Goal: Check status: Check status

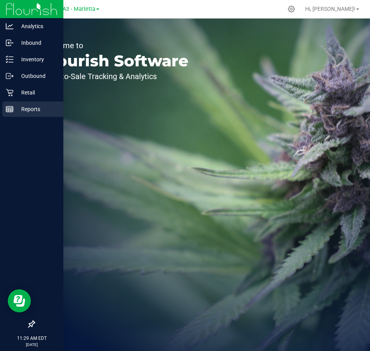
click at [11, 111] on line at bounding box center [9, 111] width 7 height 0
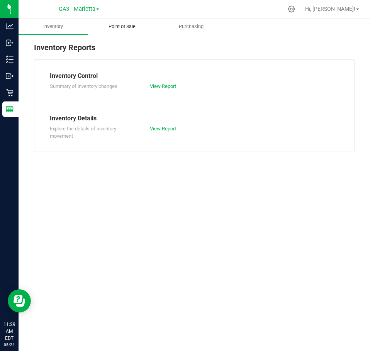
click at [118, 22] on uib-tab-heading "Point of Sale" at bounding box center [122, 26] width 68 height 15
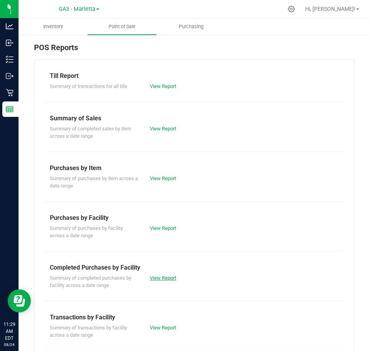
click at [167, 279] on link "View Report" at bounding box center [163, 278] width 26 height 6
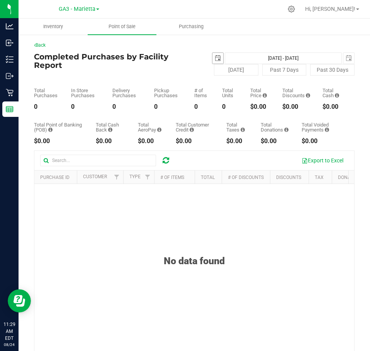
click at [212, 56] on span "select" at bounding box center [217, 58] width 11 height 11
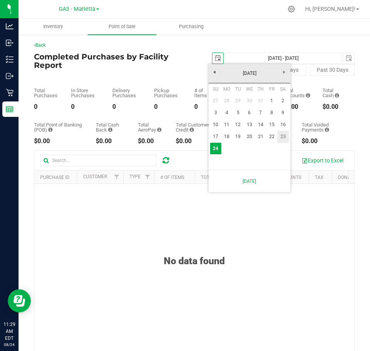
click at [285, 139] on link "23" at bounding box center [282, 137] width 11 height 12
type input "[DATE]"
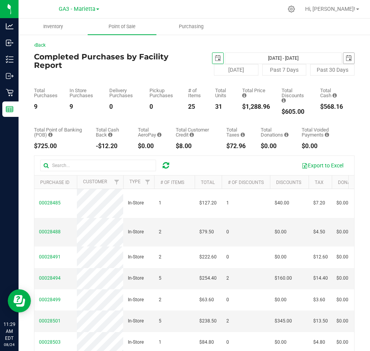
click at [343, 61] on span "select" at bounding box center [348, 58] width 11 height 11
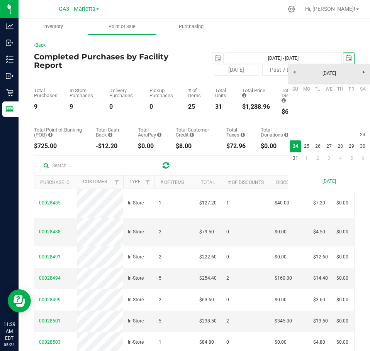
scroll to position [0, 19]
click at [360, 133] on link "23" at bounding box center [362, 135] width 11 height 12
type input "[DATE] - [DATE]"
type input "[DATE]"
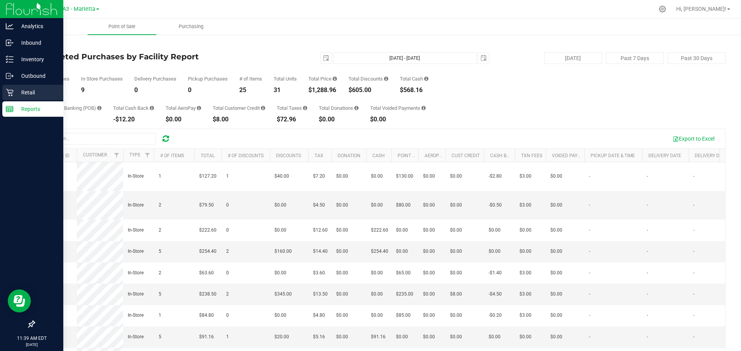
click at [10, 90] on icon at bounding box center [10, 93] width 8 height 8
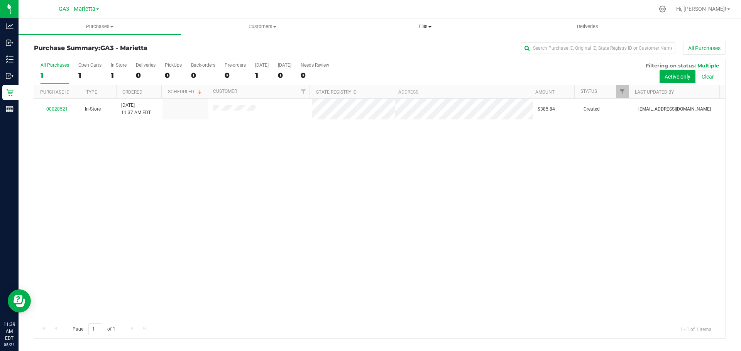
click at [369, 25] on span "Tills" at bounding box center [425, 26] width 162 height 7
click at [369, 44] on li "Manage tills" at bounding box center [424, 46] width 162 height 9
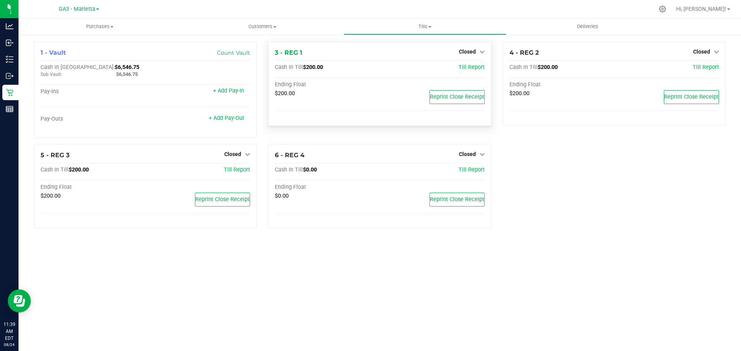
click at [369, 48] on div "Closed" at bounding box center [472, 51] width 26 height 9
click at [369, 54] on icon at bounding box center [481, 51] width 5 height 5
click at [369, 65] on link "Open Till" at bounding box center [467, 68] width 20 height 6
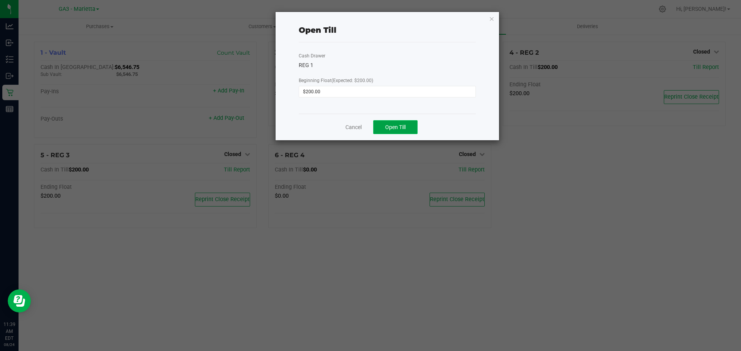
click at [369, 132] on button "Open Till" at bounding box center [395, 127] width 44 height 14
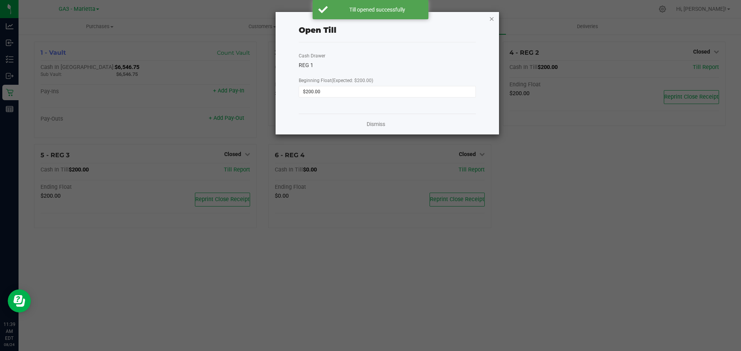
click at [369, 21] on icon "button" at bounding box center [491, 18] width 5 height 9
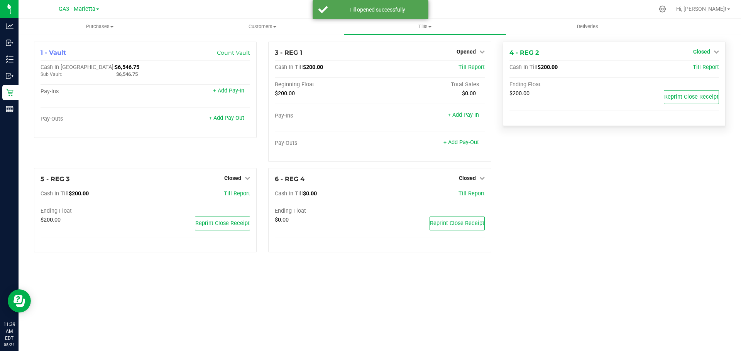
click at [369, 51] on span "Closed" at bounding box center [701, 52] width 17 height 6
click at [369, 64] on div "Open Till" at bounding box center [700, 68] width 57 height 10
drag, startPoint x: 689, startPoint y: 66, endPoint x: 695, endPoint y: 70, distance: 6.7
click at [369, 68] on div "Open Till" at bounding box center [700, 68] width 57 height 10
click at [369, 69] on link "Open Till" at bounding box center [701, 68] width 20 height 6
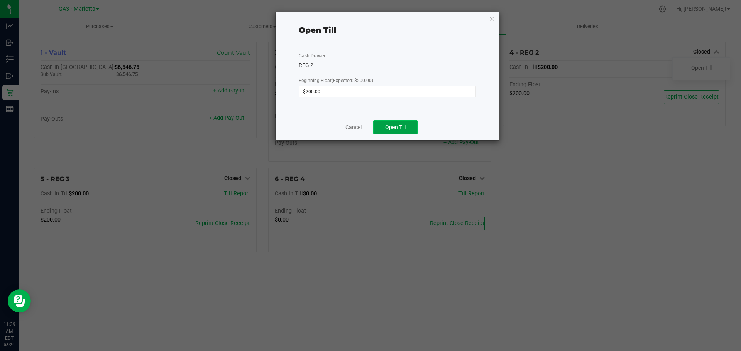
click at [369, 130] on button "Open Till" at bounding box center [395, 127] width 44 height 14
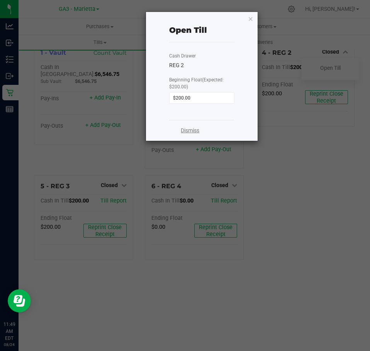
click at [191, 130] on link "Dismiss" at bounding box center [190, 131] width 19 height 8
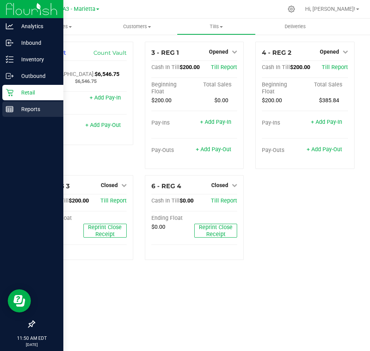
click at [9, 107] on icon at bounding box center [10, 109] width 8 height 8
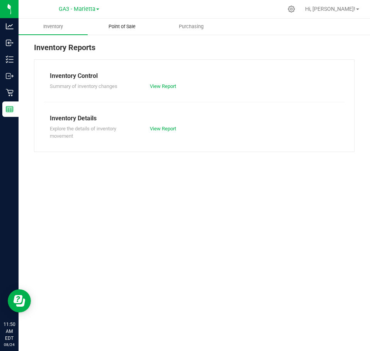
click at [110, 23] on span "Point of Sale" at bounding box center [122, 26] width 48 height 7
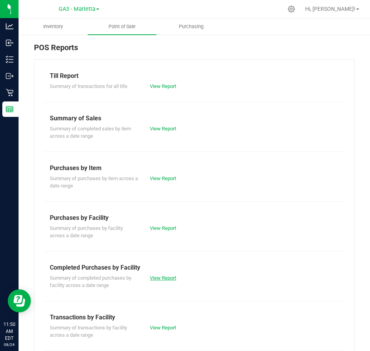
click at [165, 280] on link "View Report" at bounding box center [163, 278] width 26 height 6
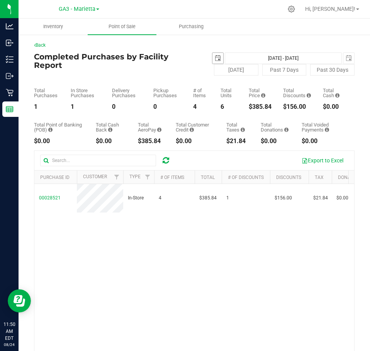
click at [216, 60] on span "select" at bounding box center [218, 58] width 6 height 6
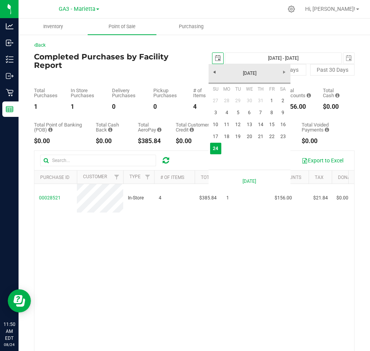
scroll to position [0, 19]
click at [284, 133] on link "23" at bounding box center [282, 137] width 11 height 12
type input "[DATE]"
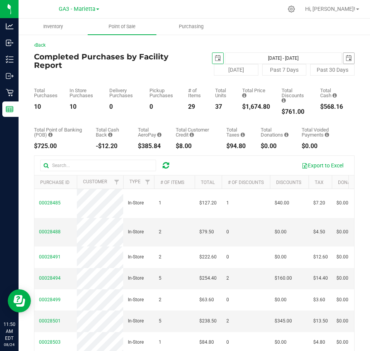
drag, startPoint x: 341, startPoint y: 57, endPoint x: 340, endPoint y: 62, distance: 4.5
click at [345, 58] on span "select" at bounding box center [348, 58] width 6 height 6
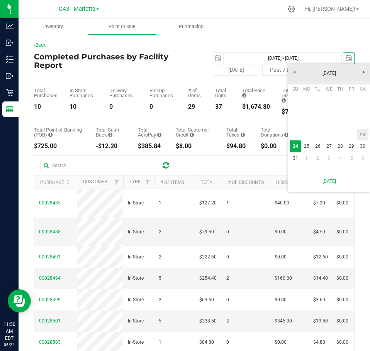
click at [358, 132] on link "23" at bounding box center [362, 135] width 11 height 12
type input "[DATE] - [DATE]"
type input "[DATE]"
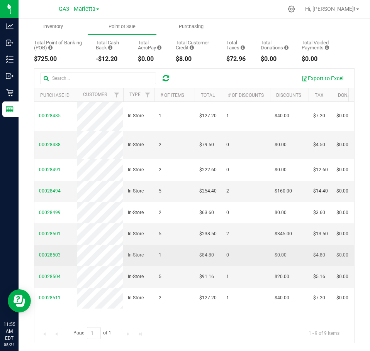
scroll to position [43, 0]
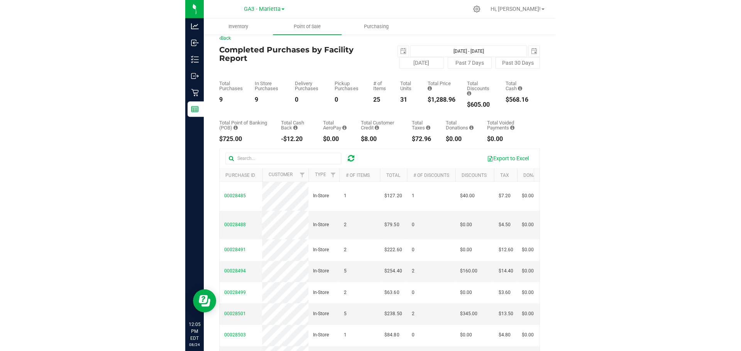
scroll to position [0, 0]
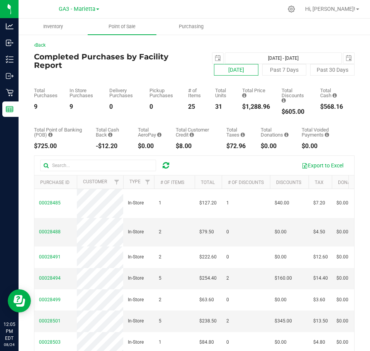
click at [238, 69] on button "[DATE]" at bounding box center [236, 70] width 44 height 12
type input "[DATE] - [DATE]"
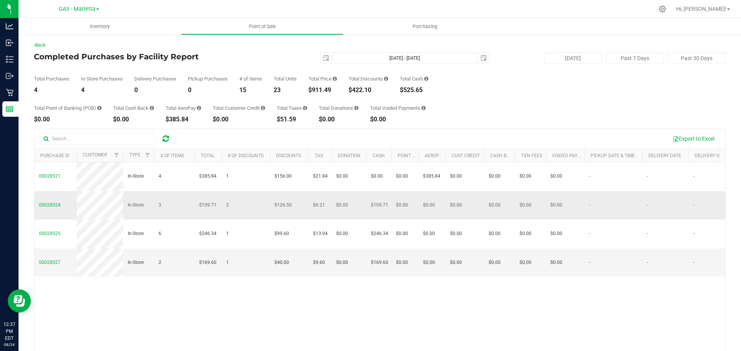
click at [229, 204] on td "2" at bounding box center [245, 205] width 48 height 29
click at [226, 206] on span "2" at bounding box center [227, 205] width 3 height 7
click at [232, 206] on td "2" at bounding box center [245, 205] width 48 height 29
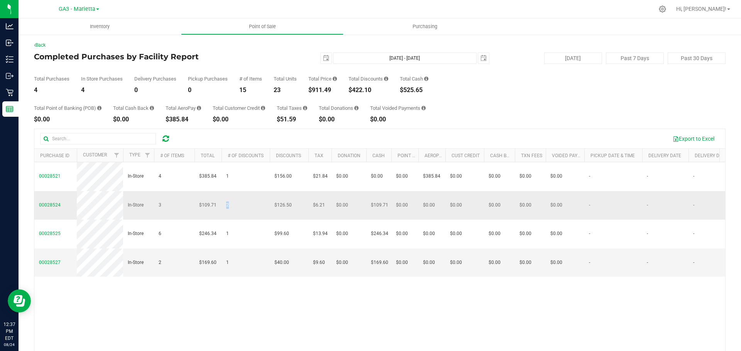
click at [226, 204] on span "2" at bounding box center [227, 205] width 3 height 7
click at [49, 207] on span "00028524" at bounding box center [50, 205] width 22 height 5
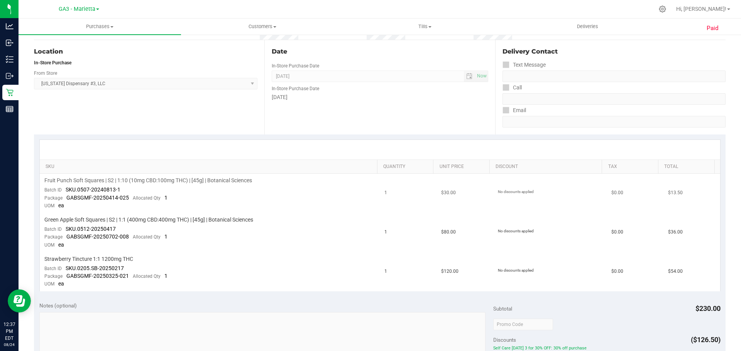
scroll to position [154, 0]
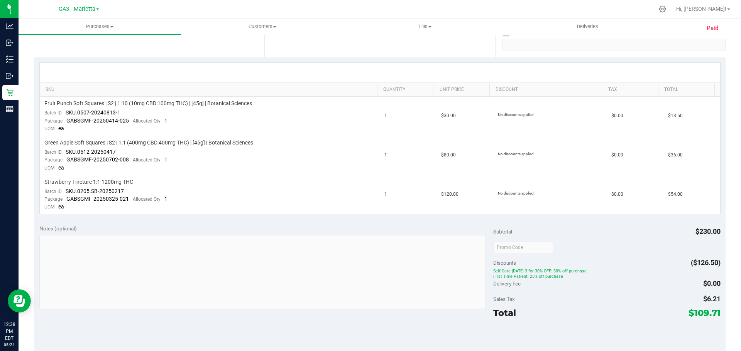
click at [532, 278] on span "First Time Patient: 25% off purchase" at bounding box center [606, 276] width 227 height 5
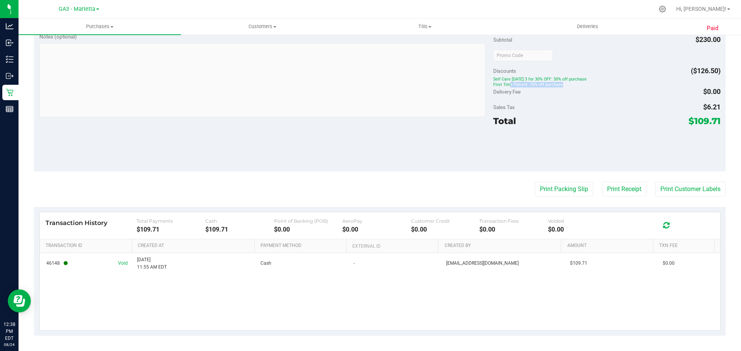
scroll to position [192, 0]
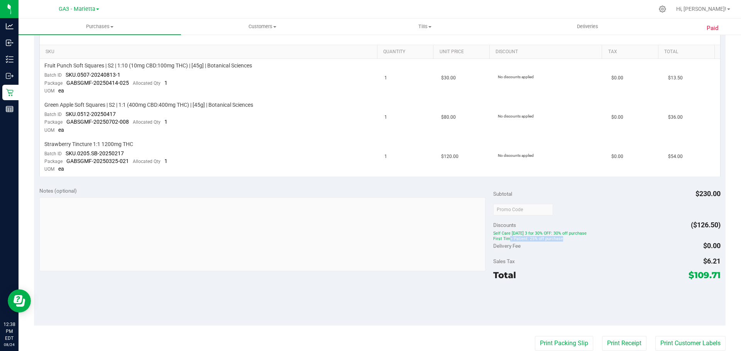
click at [493, 236] on span "Self Care Sunday 3 for 30% OFF: 30% off purchase" at bounding box center [606, 233] width 227 height 5
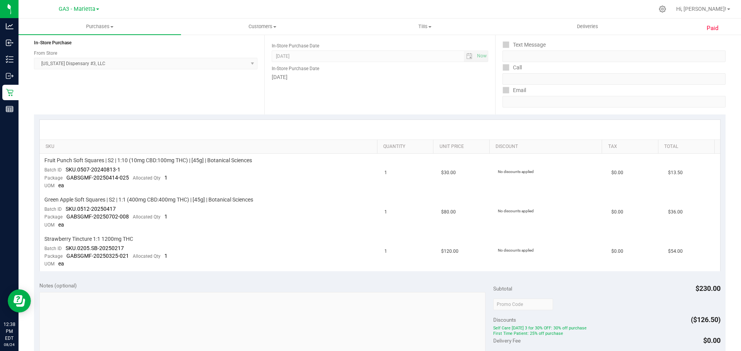
scroll to position [0, 0]
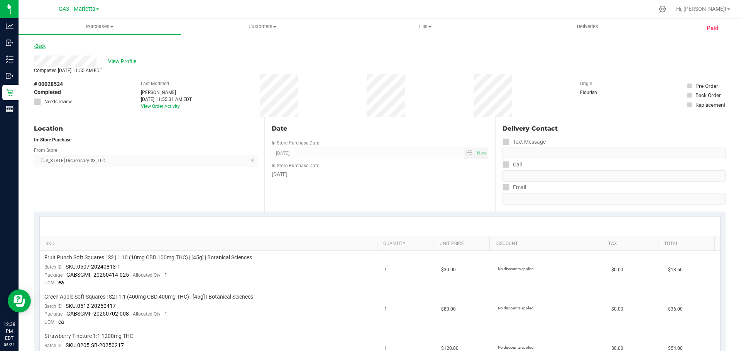
click at [43, 47] on link "Back" at bounding box center [40, 46] width 12 height 5
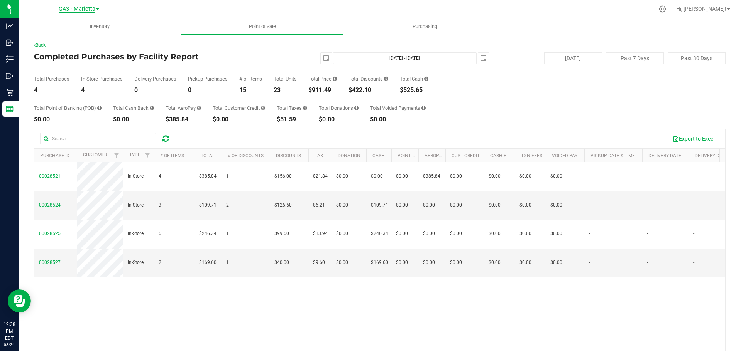
click at [88, 8] on span "GA3 - Marietta" at bounding box center [77, 9] width 37 height 7
click at [69, 27] on link "GA1 - Chamblee" at bounding box center [78, 27] width 113 height 10
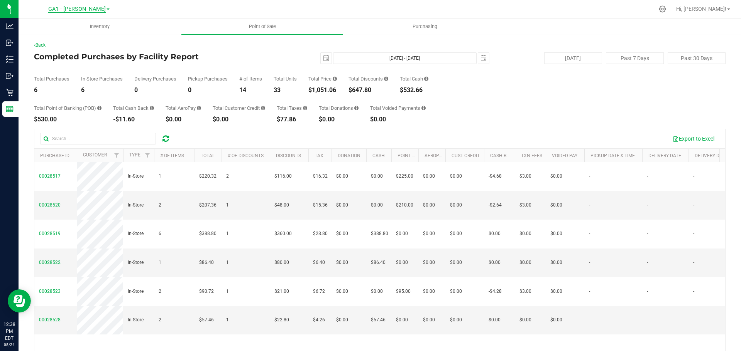
click at [95, 11] on span "GA1 - Chamblee" at bounding box center [76, 9] width 57 height 7
click at [76, 35] on link "GA2 - Stockbridge" at bounding box center [78, 37] width 113 height 10
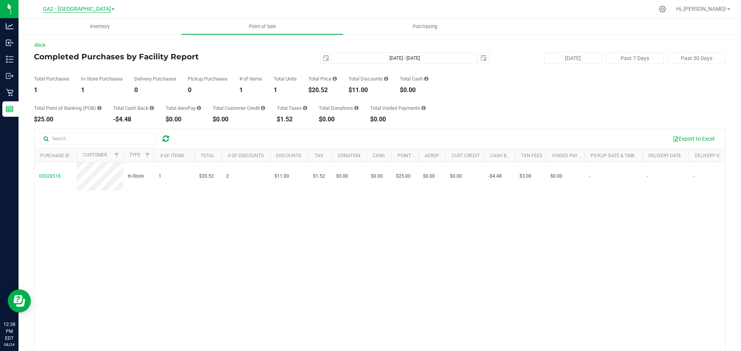
click at [87, 10] on span "GA2 - Stockbridge" at bounding box center [77, 9] width 68 height 7
click at [62, 60] on link "GA4 - Pooler" at bounding box center [78, 58] width 113 height 10
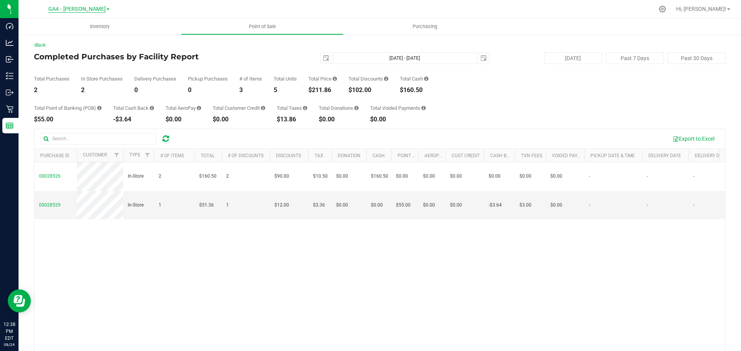
click at [88, 12] on span "GA4 - Pooler" at bounding box center [76, 9] width 57 height 7
click at [78, 39] on link "GA2 - Stockbridge" at bounding box center [78, 37] width 113 height 10
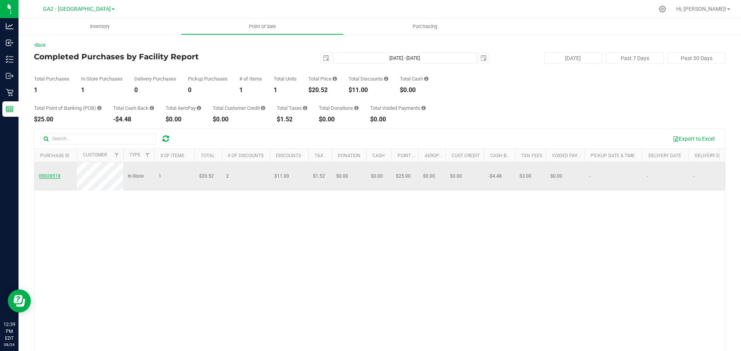
click at [58, 177] on span "00028518" at bounding box center [50, 176] width 22 height 5
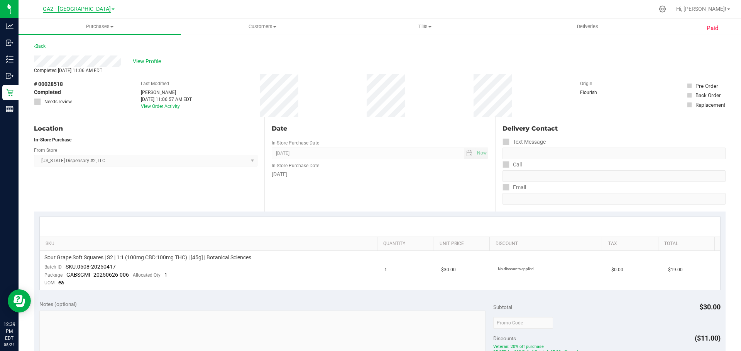
click at [86, 8] on span "GA2 - Stockbridge" at bounding box center [77, 9] width 68 height 7
click at [71, 49] on link "GA3 - Marietta" at bounding box center [78, 47] width 113 height 10
click at [39, 45] on link "Back" at bounding box center [40, 46] width 12 height 5
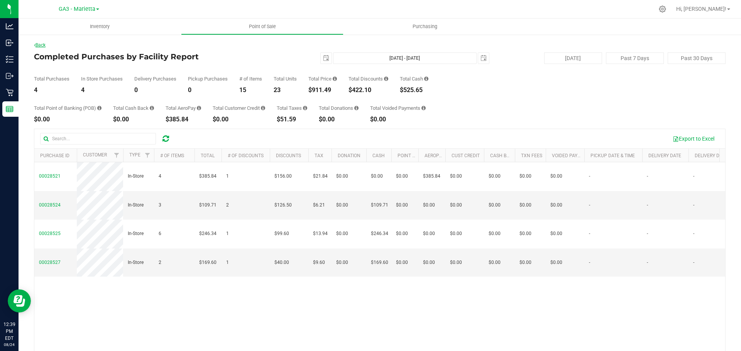
click at [41, 46] on link "Back" at bounding box center [40, 44] width 12 height 5
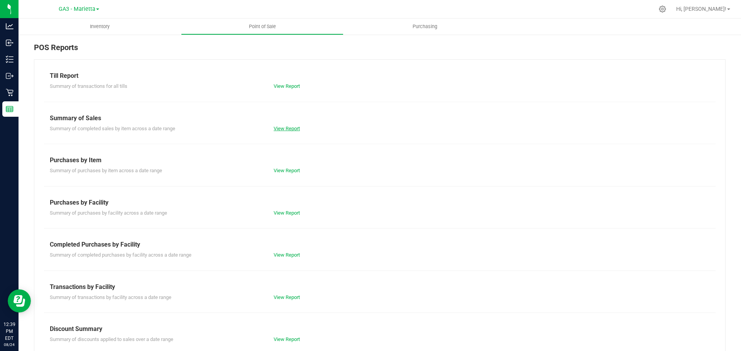
click at [276, 128] on link "View Report" at bounding box center [287, 129] width 26 height 6
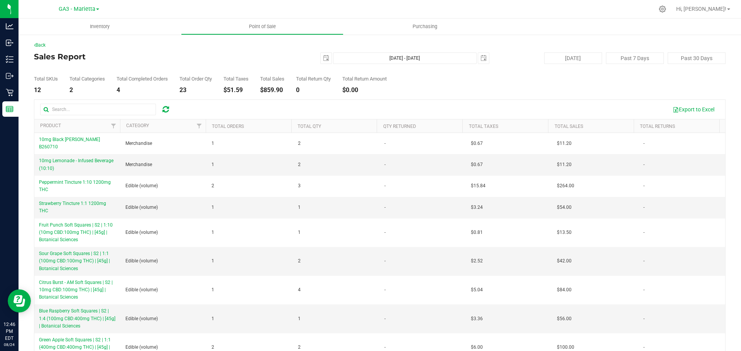
click at [81, 43] on div "Back" at bounding box center [379, 45] width 691 height 7
click at [46, 45] on link "Back" at bounding box center [40, 44] width 12 height 5
